Goal: Navigation & Orientation: Find specific page/section

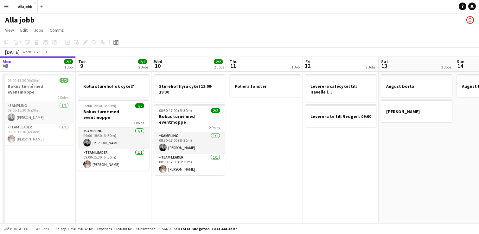
scroll to position [0, 132]
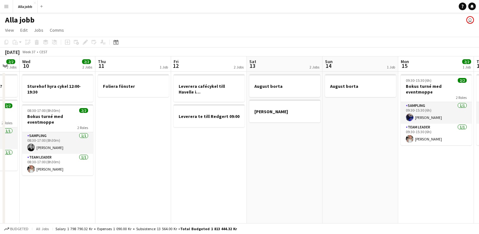
click at [225, 209] on app-date-cell "Leverera cafécykel till Havelle i Nacka Leverera te till Redgert 09:00" at bounding box center [209, 191] width 76 height 239
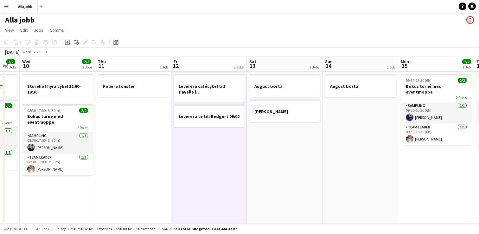
click at [164, 163] on app-date-cell "Foliera fönster" at bounding box center [133, 191] width 76 height 239
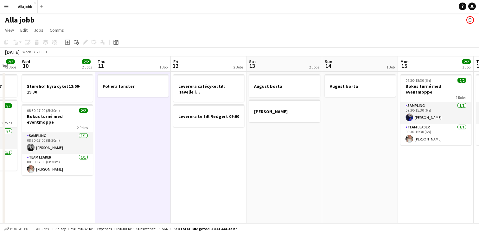
click at [163, 163] on app-date-cell "Foliera fönster" at bounding box center [133, 191] width 76 height 239
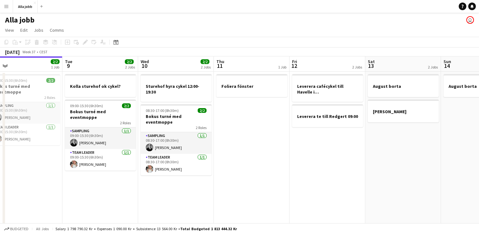
scroll to position [0, 165]
click at [277, 165] on app-date-cell "Foliera fönster" at bounding box center [252, 191] width 76 height 239
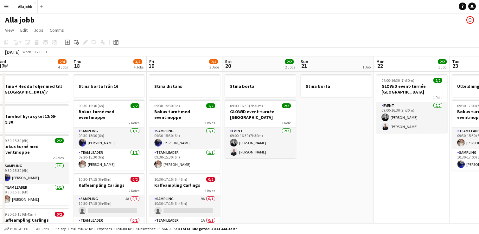
scroll to position [0, 236]
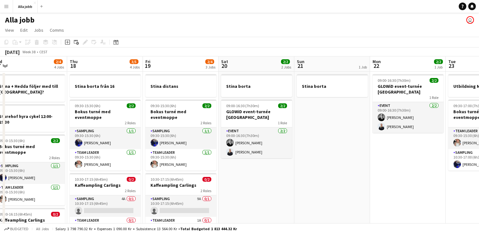
click at [329, 160] on app-date-cell "Stina borta" at bounding box center [333, 191] width 76 height 239
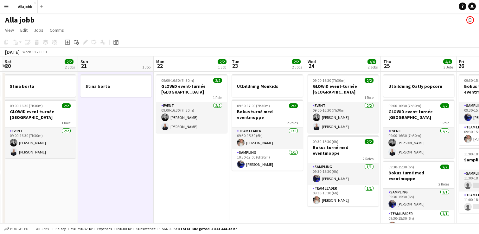
scroll to position [0, 204]
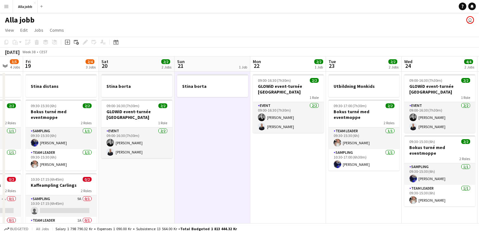
click at [323, 173] on app-date-cell "09:00-16:30 (7h30m) 2/2 GLOWiD event-turnée [GEOGRAPHIC_DATA] 1 Role Event [DAT…" at bounding box center [289, 191] width 76 height 239
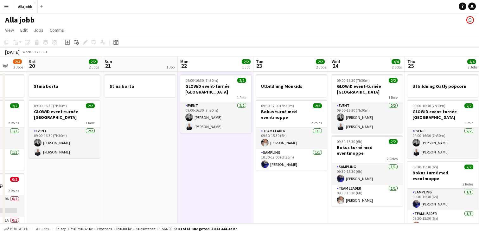
scroll to position [0, 279]
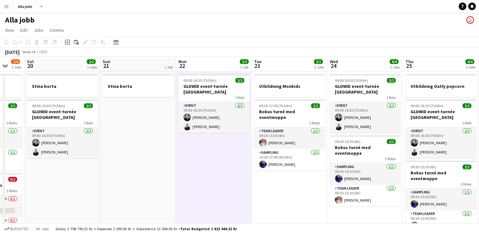
click at [285, 185] on app-date-cell "Utbildning Monkids 09:30-17:00 (7h30m) 2/2 Bokus turné med eventmoppe 2 Roles T…" at bounding box center [290, 191] width 76 height 239
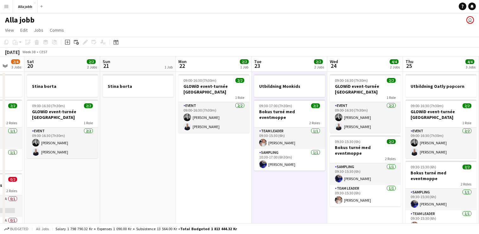
click at [222, 173] on app-date-cell "09:00-16:30 (7h30m) 2/2 GLOWiD event-turnée [GEOGRAPHIC_DATA] 1 Role Event [DAT…" at bounding box center [214, 191] width 76 height 239
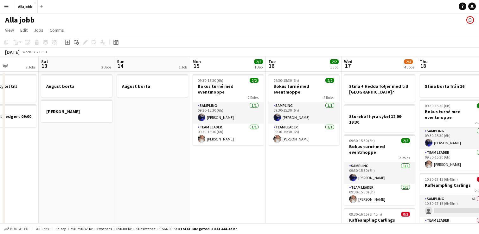
scroll to position [0, 190]
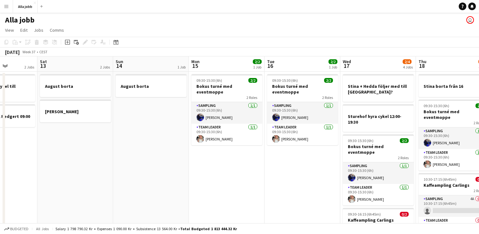
click at [232, 187] on app-date-cell "09:30-15:30 (6h) 2/2 Bokus turné med eventmoppe 2 Roles Sampling [DATE] 09:30-1…" at bounding box center [227, 191] width 76 height 239
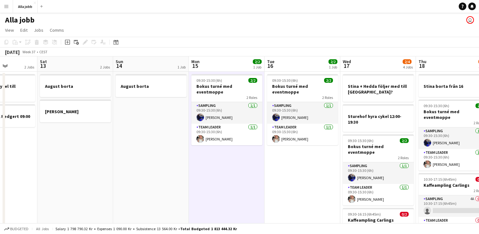
click at [301, 168] on app-date-cell "09:30-15:30 (6h) 2/2 Bokus turné med eventmoppe 2 Roles Sampling [DATE] 09:30-1…" at bounding box center [303, 191] width 76 height 239
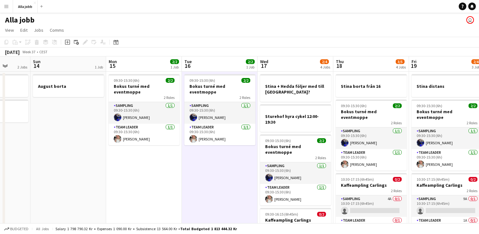
scroll to position [0, 273]
click at [164, 153] on app-date-cell "09:30-15:30 (6h) 2/2 Bokus turné med eventmoppe 2 Roles Sampling [DATE] 09:30-1…" at bounding box center [144, 191] width 76 height 239
